Goal: Transaction & Acquisition: Purchase product/service

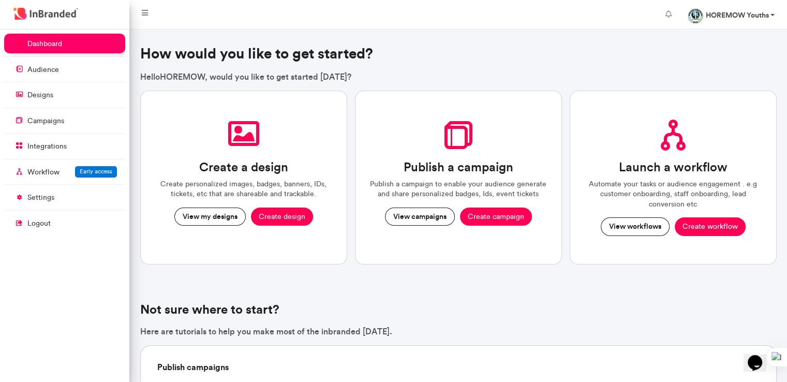
click at [763, 19] on strong "HOREMOW Youths" at bounding box center [736, 14] width 63 height 9
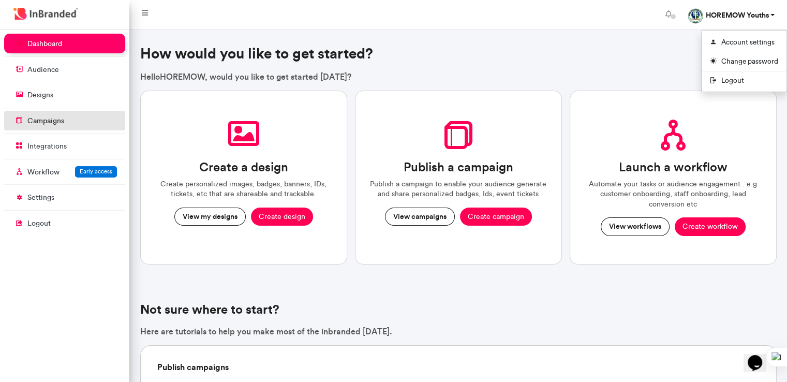
click at [81, 121] on link "campaigns" at bounding box center [64, 121] width 121 height 20
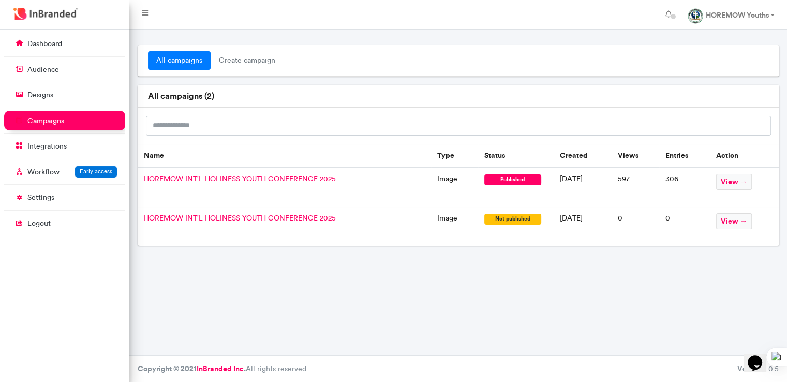
click at [205, 97] on h6 "all campaigns ( 2 )" at bounding box center [458, 96] width 621 height 10
click at [265, 68] on span "create campaign" at bounding box center [247, 60] width 73 height 19
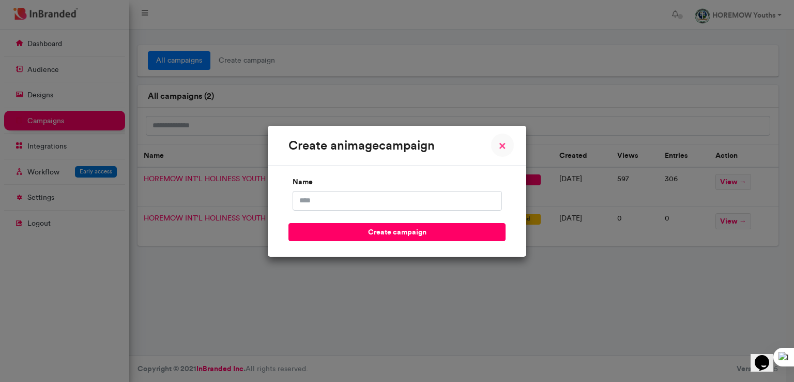
click at [504, 152] on span "×" at bounding box center [502, 145] width 7 height 12
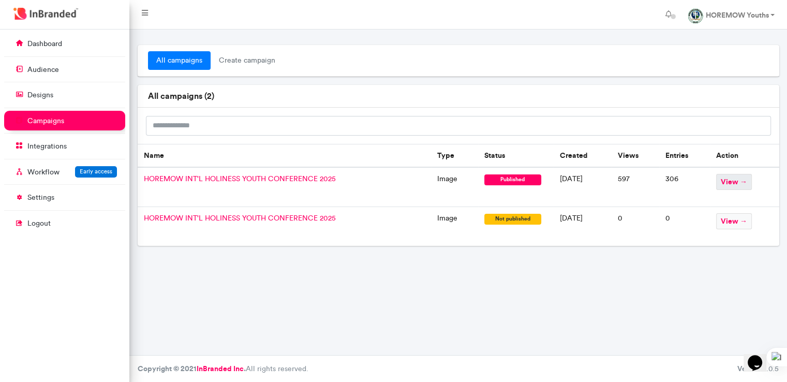
click at [746, 178] on span "view →" at bounding box center [734, 182] width 36 height 16
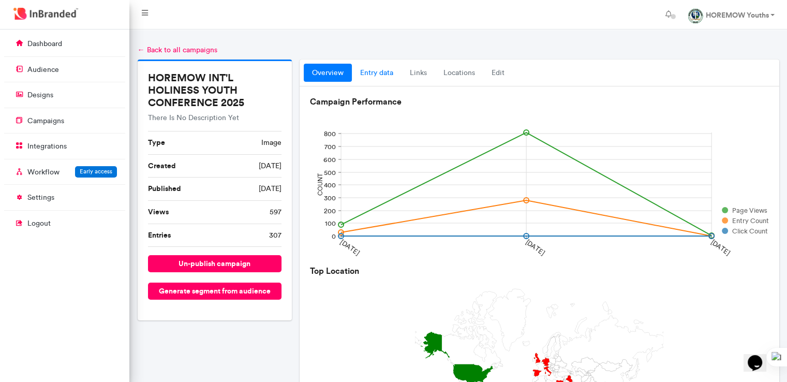
click at [386, 72] on link "entry data" at bounding box center [377, 73] width 50 height 19
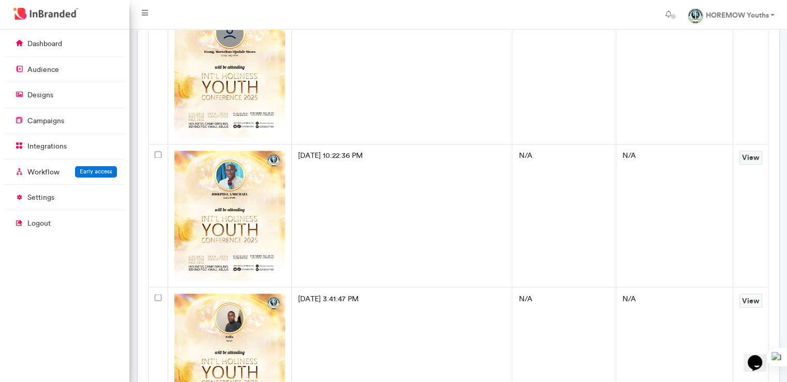
scroll to position [9667, 0]
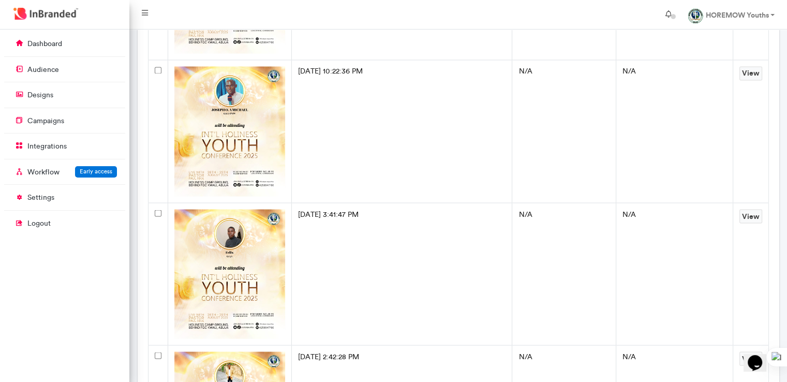
click at [665, 17] on span at bounding box center [673, 16] width 17 height 17
click at [517, 9] on nav "HOREMOW Youths Account settings Change password Logout" at bounding box center [457, 14] width 657 height 29
click at [71, 201] on link "settings" at bounding box center [64, 197] width 121 height 20
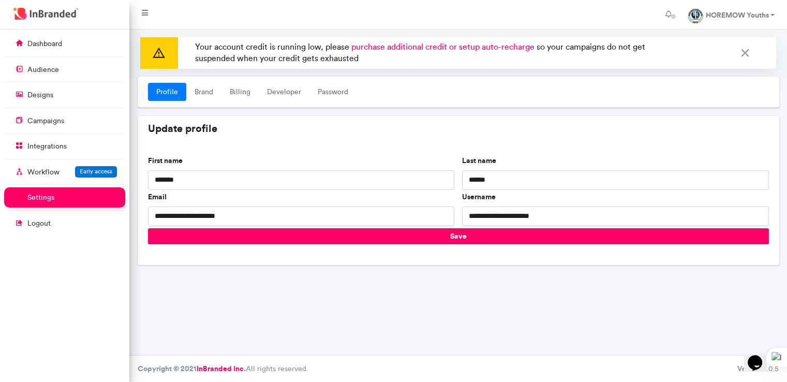
click at [453, 46] on span "purchase additional credit or setup auto-recharge" at bounding box center [442, 47] width 183 height 10
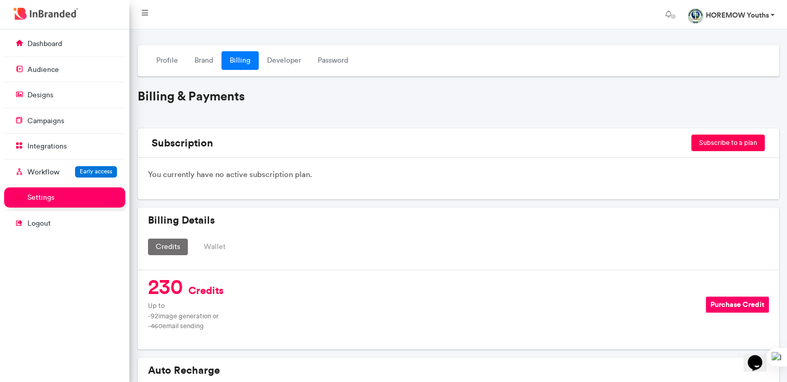
click at [775, 9] on link "HOREMOW Youths" at bounding box center [730, 14] width 103 height 21
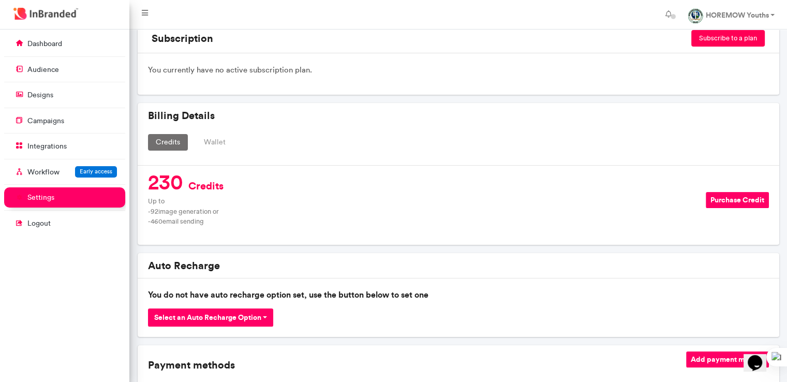
scroll to position [103, 0]
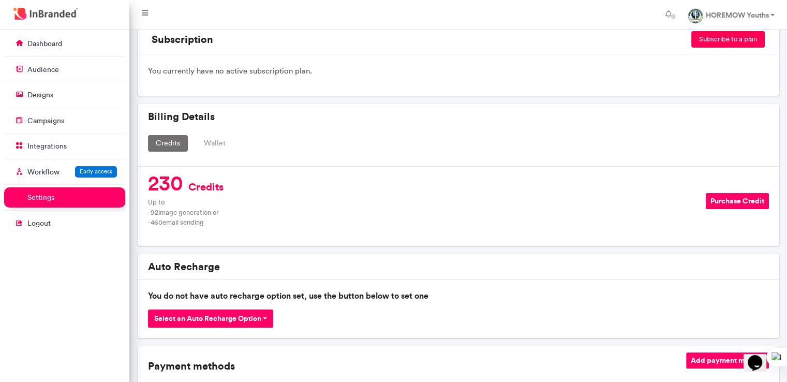
click at [209, 145] on button "Wallet" at bounding box center [214, 143] width 37 height 17
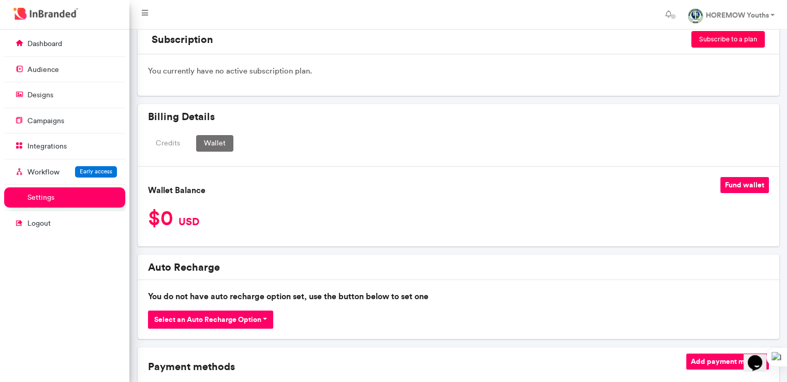
click at [746, 184] on button "Fund wallet" at bounding box center [744, 185] width 49 height 16
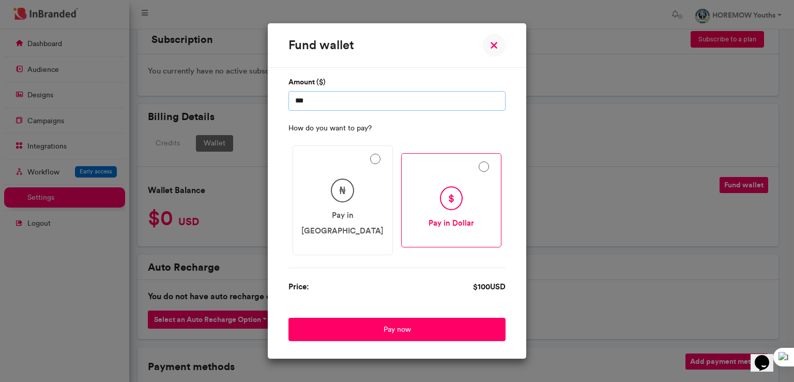
click at [447, 111] on input "***" at bounding box center [397, 101] width 217 height 20
click at [505, 51] on img at bounding box center [494, 45] width 23 height 23
